Goal: Find specific page/section

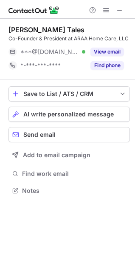
scroll to position [185, 135]
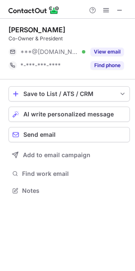
scroll to position [185, 135]
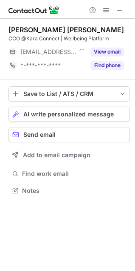
scroll to position [185, 135]
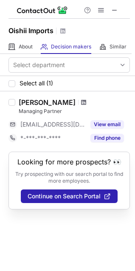
click at [81, 101] on span at bounding box center [83, 102] width 5 height 7
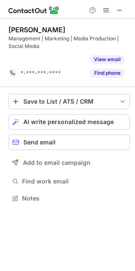
scroll to position [179, 135]
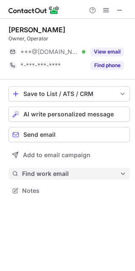
scroll to position [185, 135]
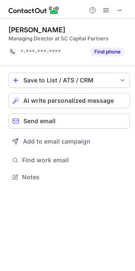
scroll to position [171, 135]
